Goal: Transaction & Acquisition: Purchase product/service

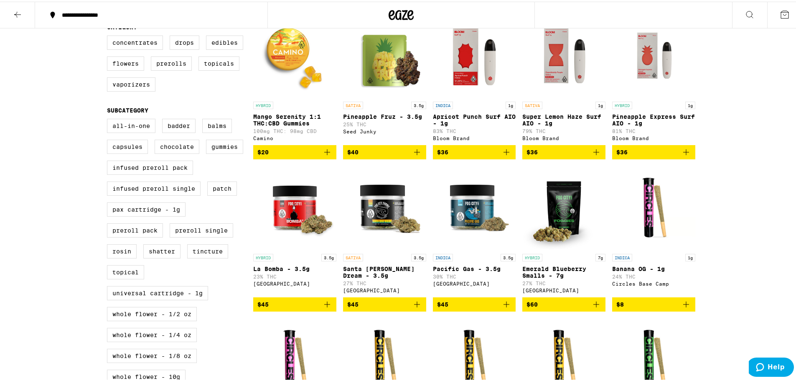
scroll to position [261, 0]
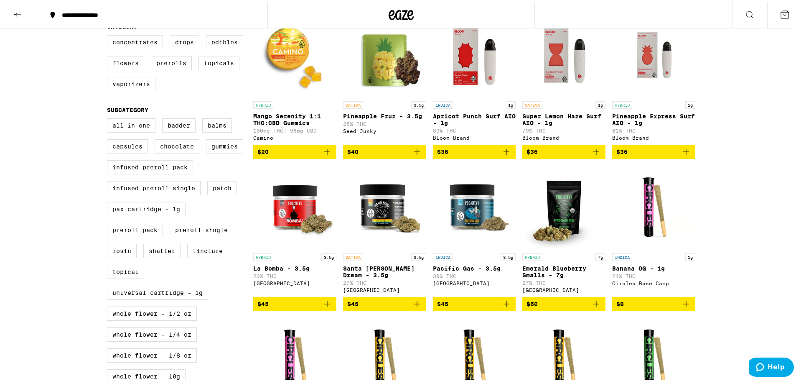
click at [404, 11] on icon at bounding box center [401, 13] width 25 height 15
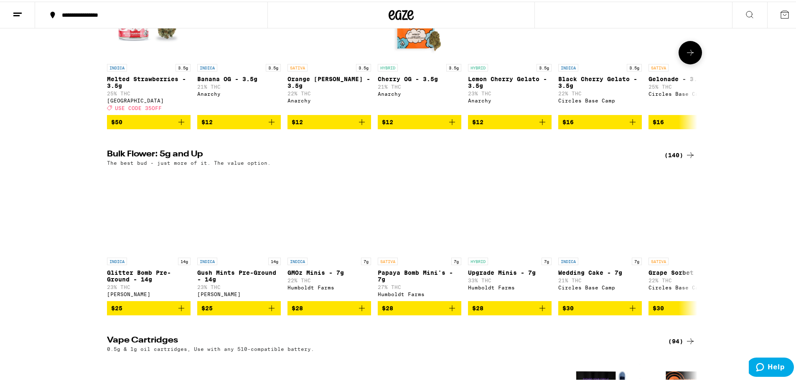
scroll to position [1118, 0]
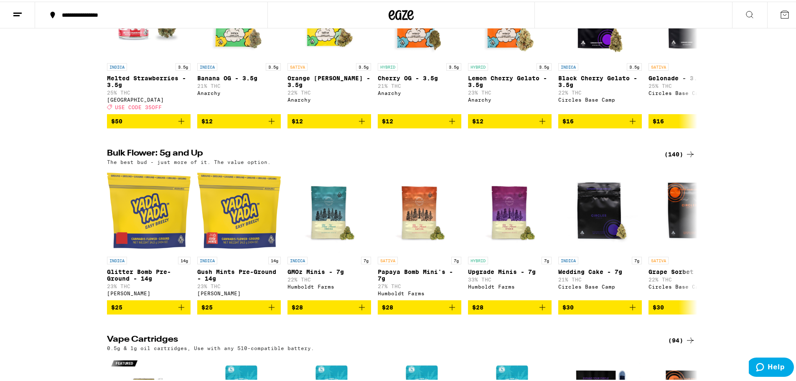
click at [689, 158] on icon at bounding box center [691, 153] width 10 height 10
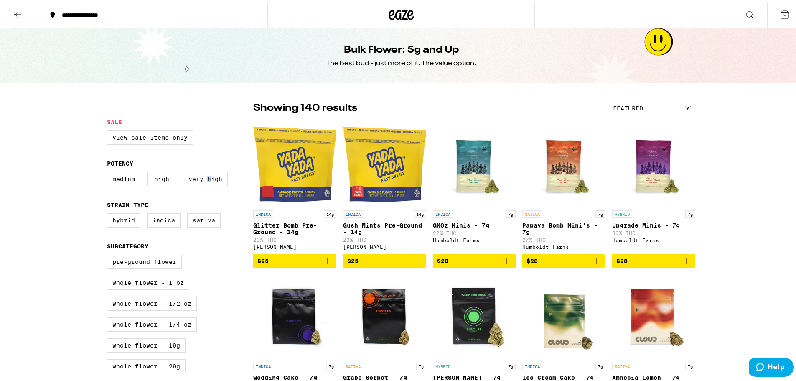
click at [207, 179] on label "Very High" at bounding box center [205, 177] width 45 height 14
click at [202, 179] on label "Very High" at bounding box center [205, 177] width 45 height 14
click at [109, 172] on input "Very High" at bounding box center [109, 171] width 0 height 0
checkbox input "true"
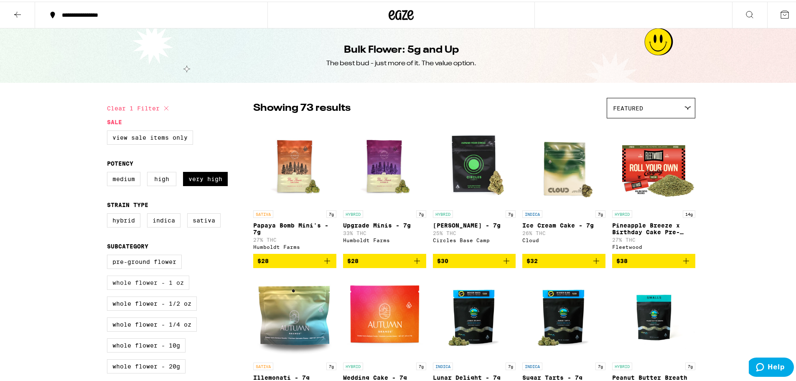
click at [161, 288] on label "Whole Flower - 1 oz" at bounding box center [148, 281] width 82 height 14
click at [109, 255] on input "Whole Flower - 1 oz" at bounding box center [109, 254] width 0 height 0
checkbox input "true"
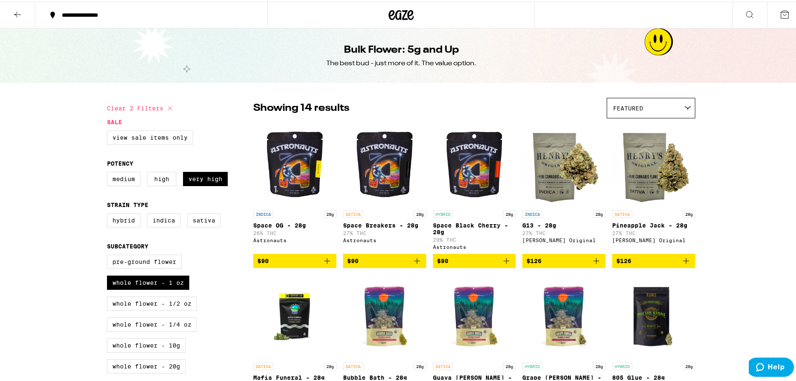
click at [463, 176] on img "Open page for Space Black Cherry - 28g from Astronauts" at bounding box center [474, 163] width 83 height 84
click at [474, 263] on span "$90" at bounding box center [474, 259] width 75 height 10
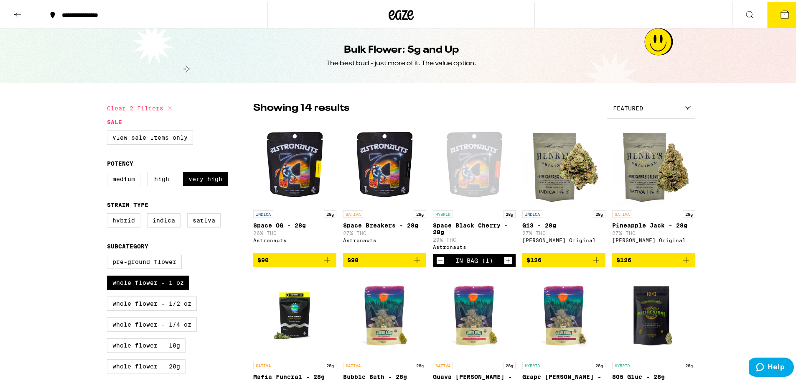
click at [779, 7] on button "1" at bounding box center [785, 13] width 35 height 26
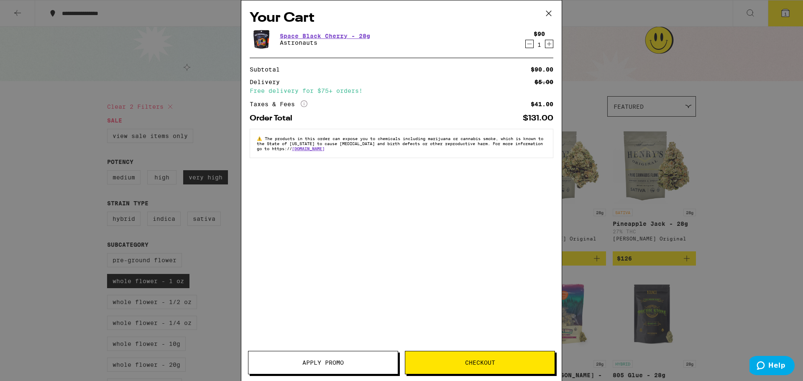
click at [488, 363] on span "Checkout" at bounding box center [480, 363] width 30 height 6
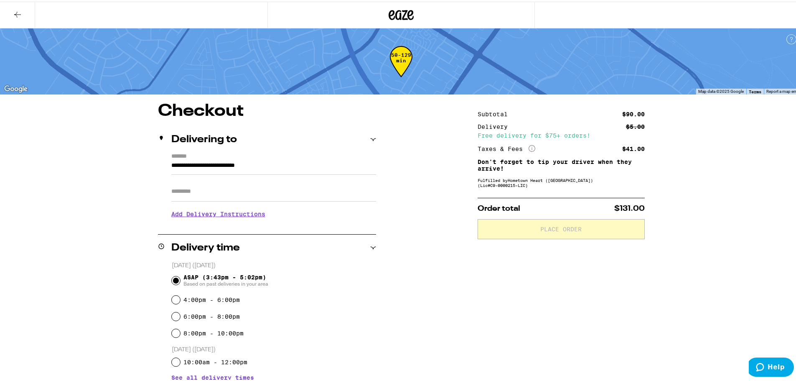
click at [245, 214] on h3 "Add Delivery Instructions" at bounding box center [273, 212] width 205 height 19
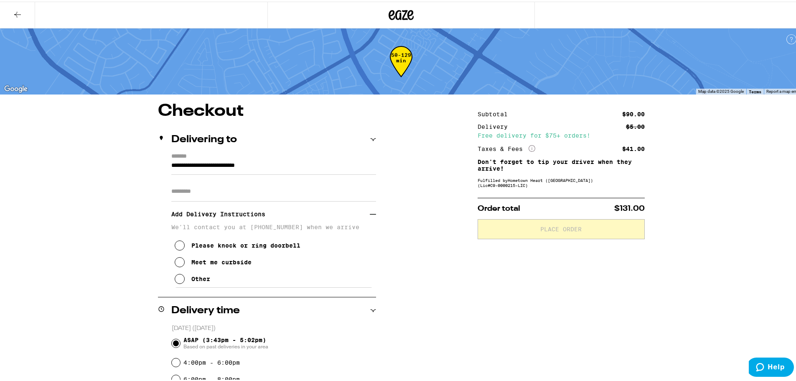
click at [176, 282] on icon at bounding box center [180, 277] width 10 height 10
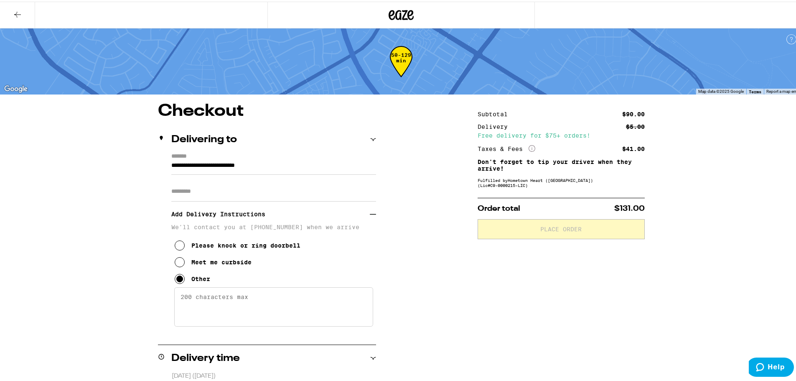
paste textarea "Please do not drive on Allegheny Pl. Take Darwin Dr to [PERSON_NAME]. Please kn…"
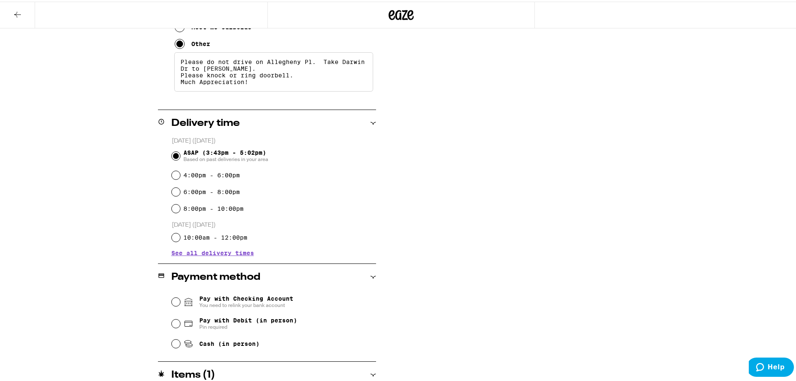
scroll to position [240, 0]
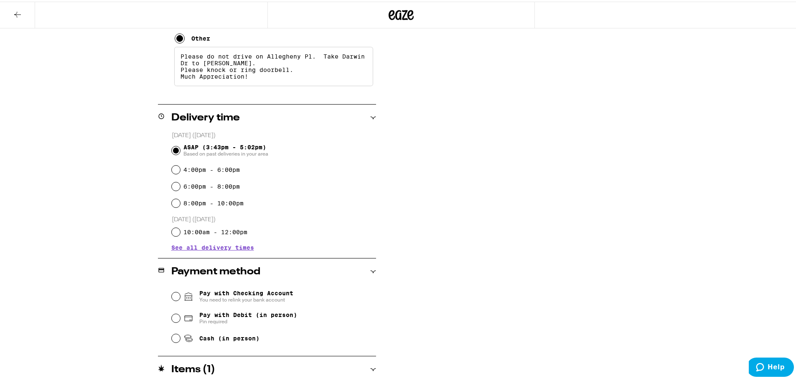
type textarea "Please do not drive on Allegheny Pl. Take Darwin Dr to [PERSON_NAME]. Please kn…"
click at [172, 337] on input "Cash (in person)" at bounding box center [176, 336] width 8 height 8
radio input "true"
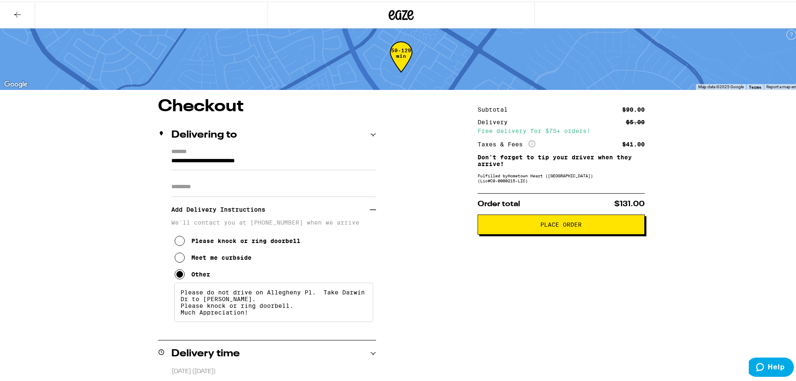
scroll to position [0, 0]
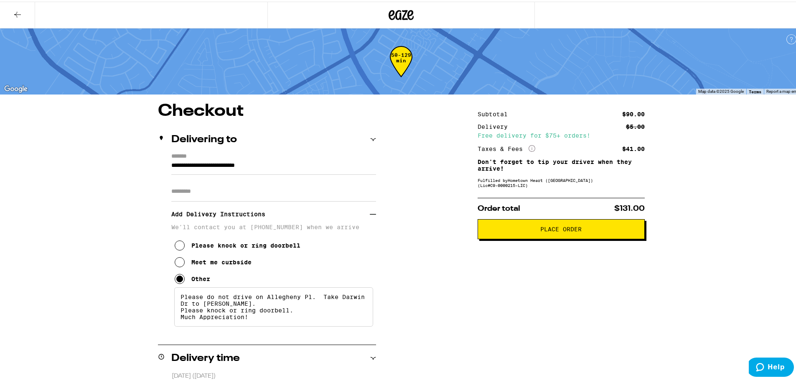
click at [544, 226] on button "Place Order" at bounding box center [561, 227] width 167 height 20
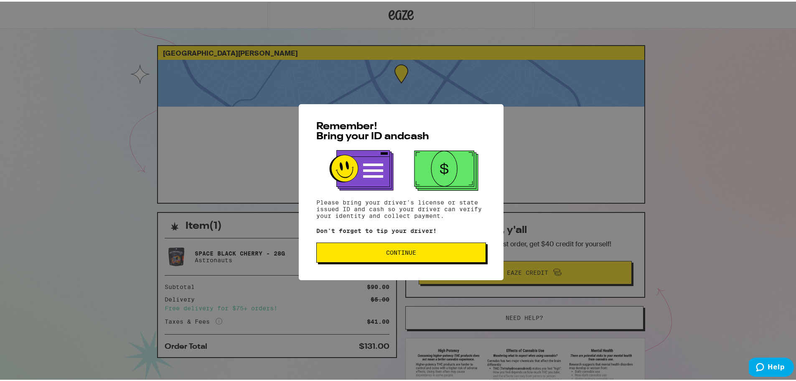
click at [411, 253] on span "Continue" at bounding box center [401, 251] width 30 height 6
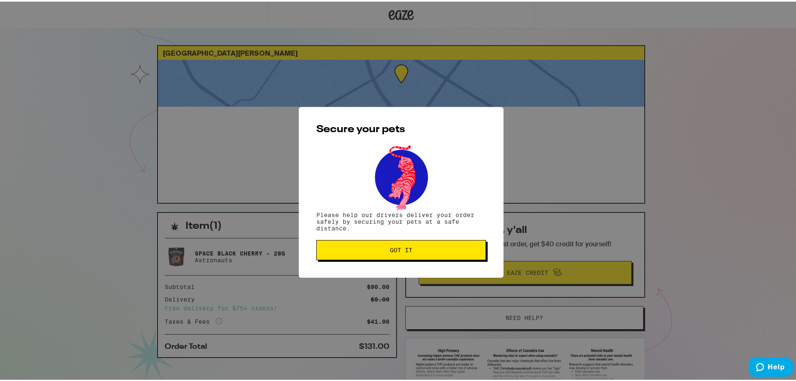
click at [411, 253] on button "Got it" at bounding box center [401, 248] width 170 height 20
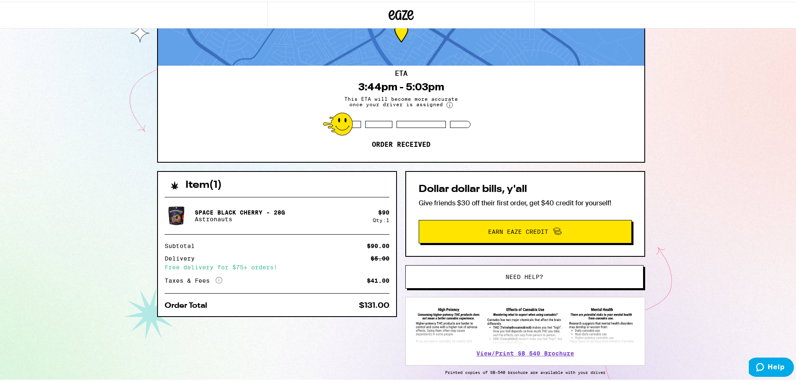
scroll to position [52, 0]
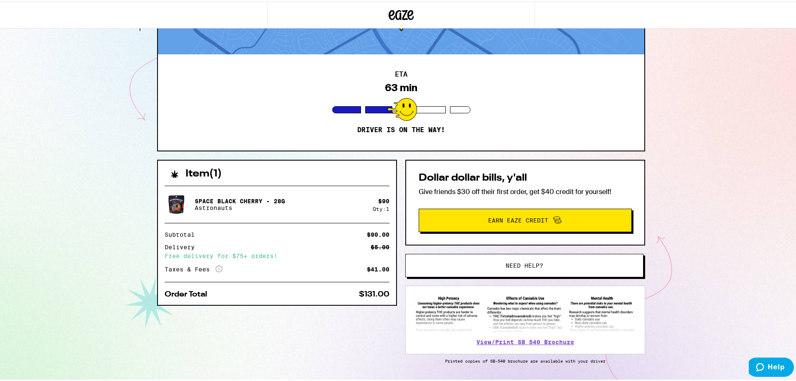
click at [30, 110] on div "[GEOGRAPHIC_DATA][PERSON_NAME] 94555 ETA 63 min Driver is on the way! Item ( 1 …" at bounding box center [401, 176] width 803 height 456
